Goal: Task Accomplishment & Management: Manage account settings

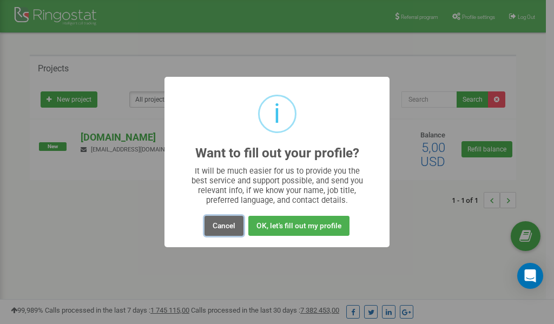
click at [227, 223] on button "Cancel" at bounding box center [223, 226] width 39 height 20
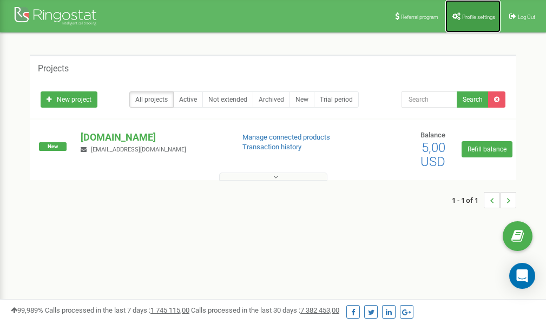
click at [468, 16] on span "Profile settings" at bounding box center [478, 17] width 33 height 6
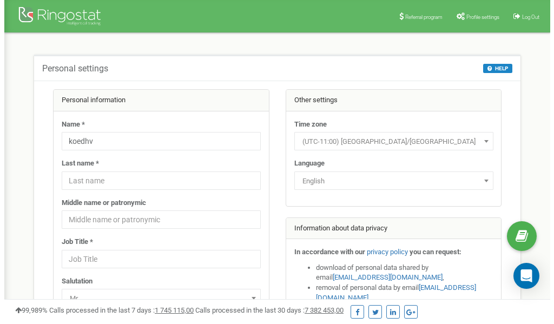
scroll to position [54, 0]
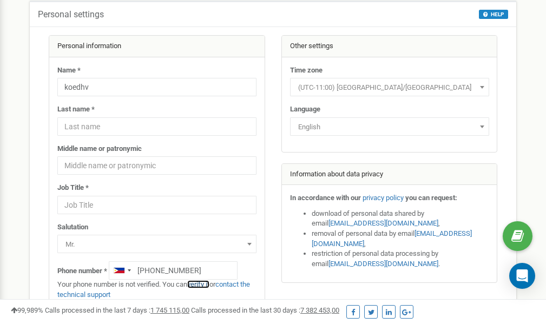
click at [202, 286] on link "verify it" at bounding box center [198, 284] width 22 height 8
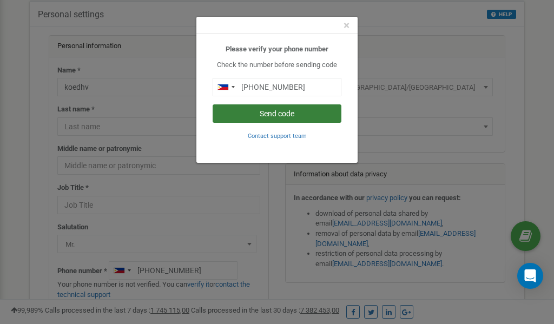
click at [268, 115] on button "Send code" at bounding box center [277, 113] width 129 height 18
